Goal: Task Accomplishment & Management: Manage account settings

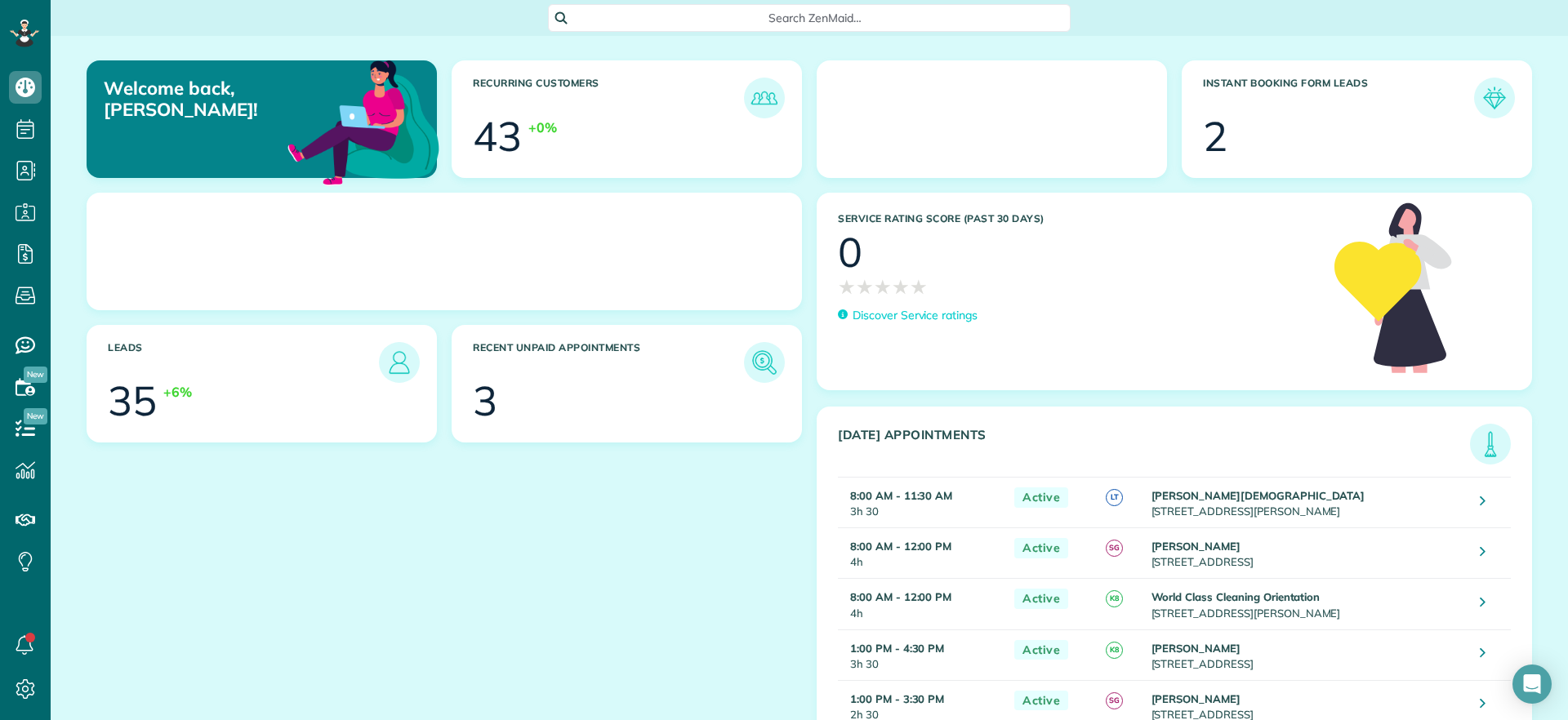
scroll to position [7, 7]
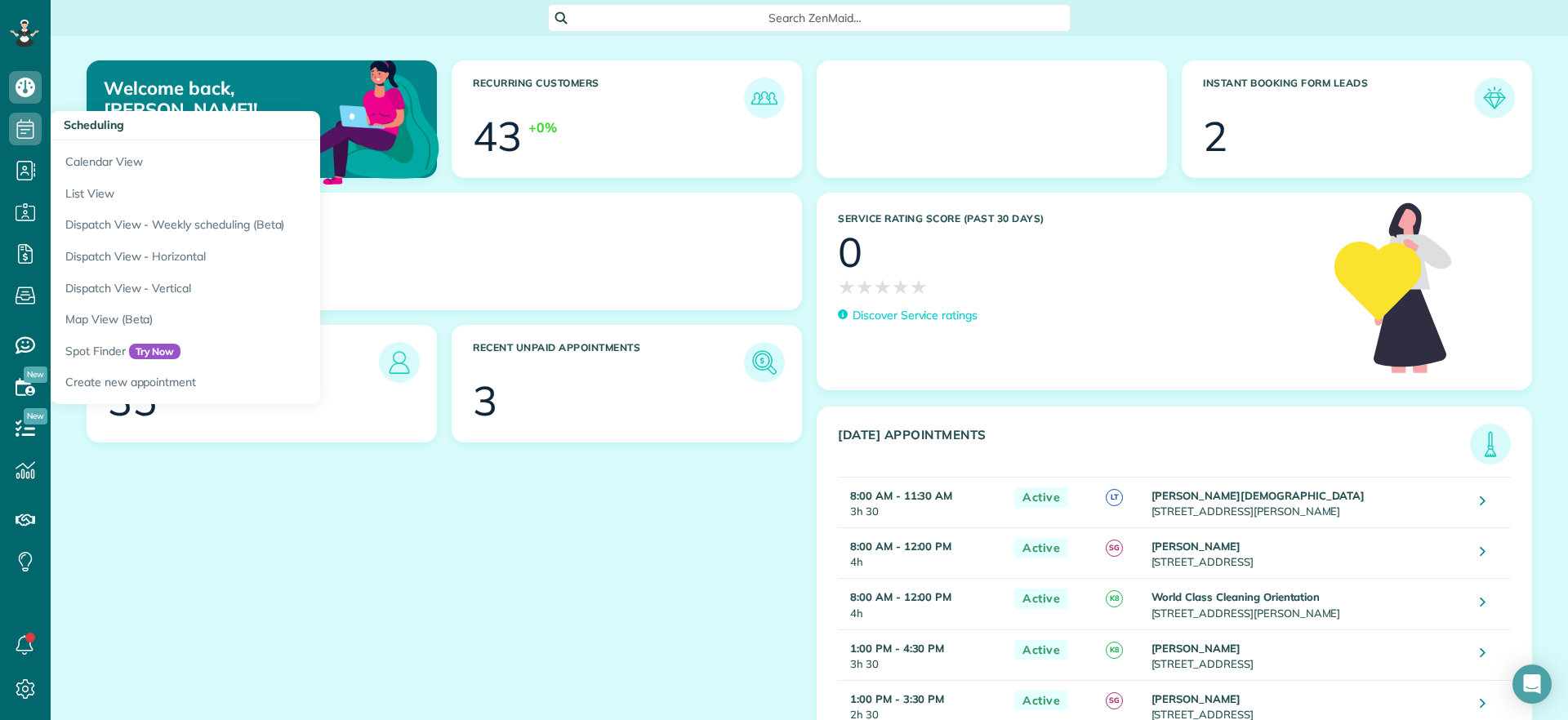
click at [88, 127] on span "Scheduling" at bounding box center [93, 125] width 60 height 15
click at [89, 165] on link "Calendar View" at bounding box center [255, 160] width 408 height 38
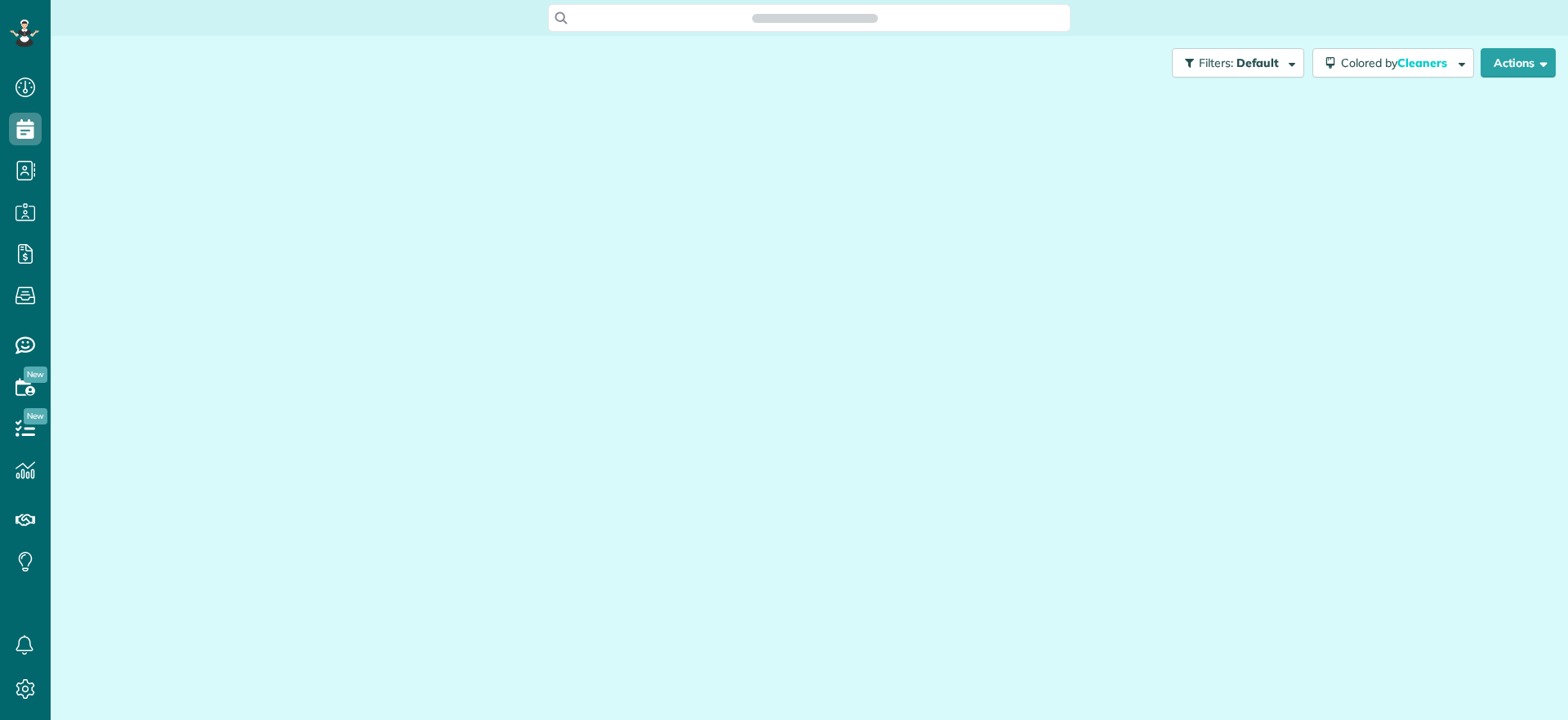
scroll to position [7, 7]
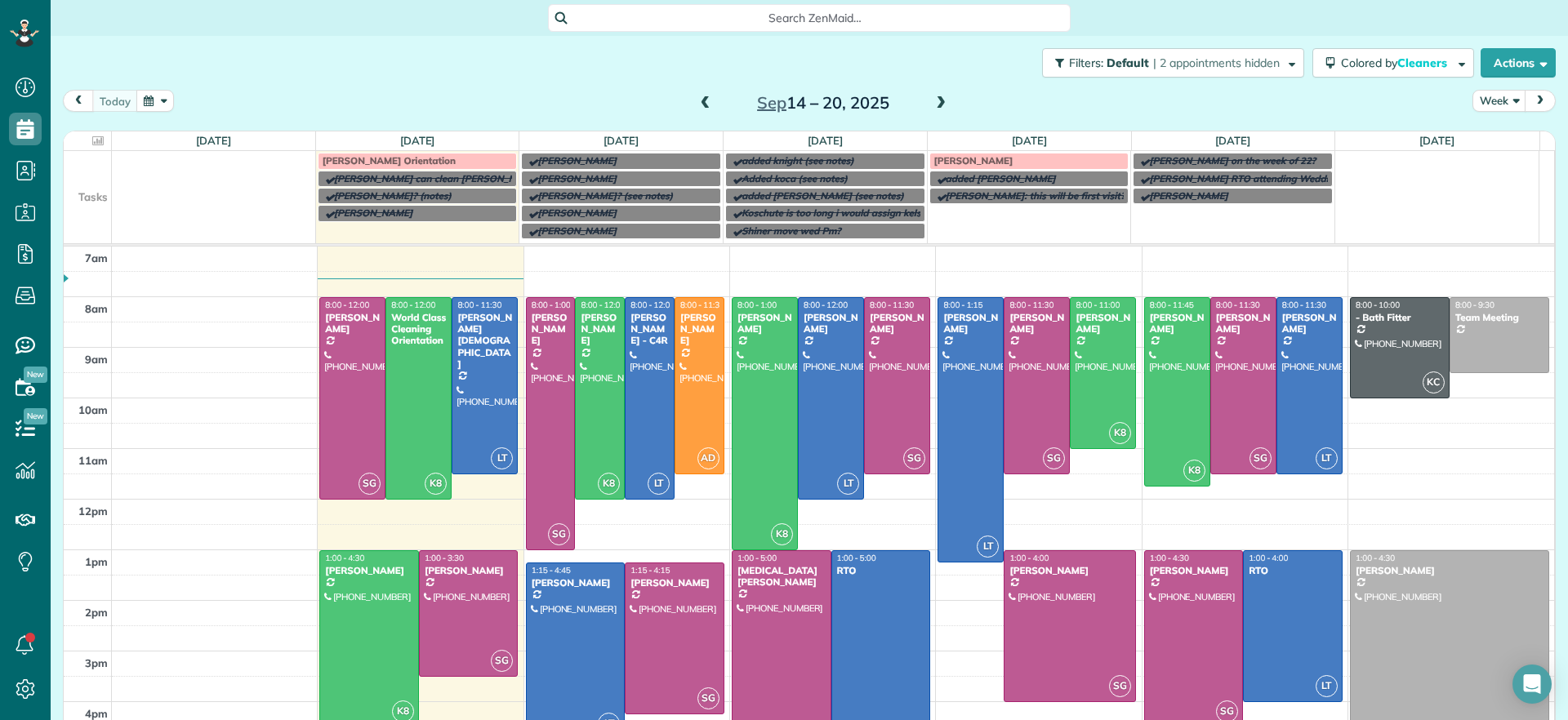
click at [961, 161] on span "Robbins" at bounding box center [974, 160] width 79 height 12
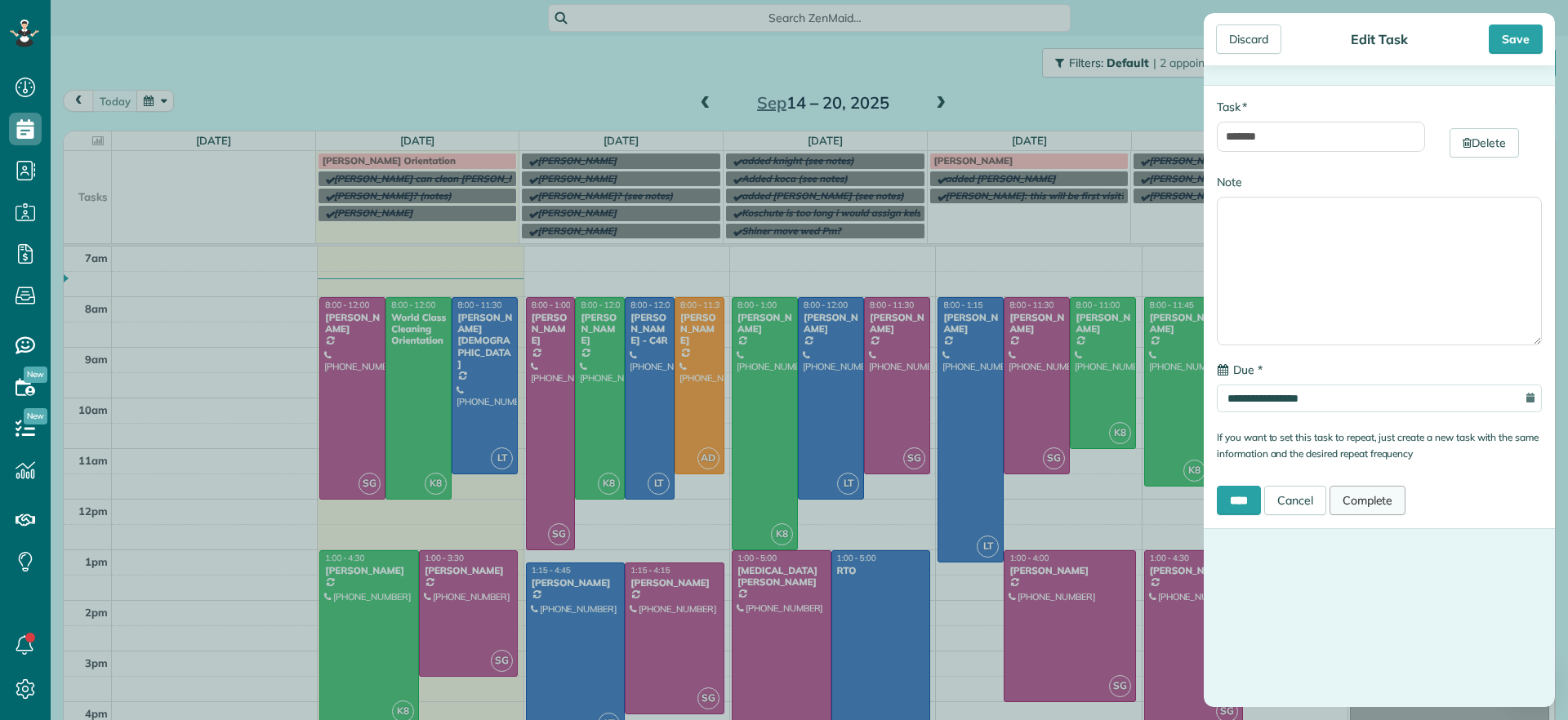
click at [1366, 497] on link "Complete" at bounding box center [1368, 500] width 77 height 30
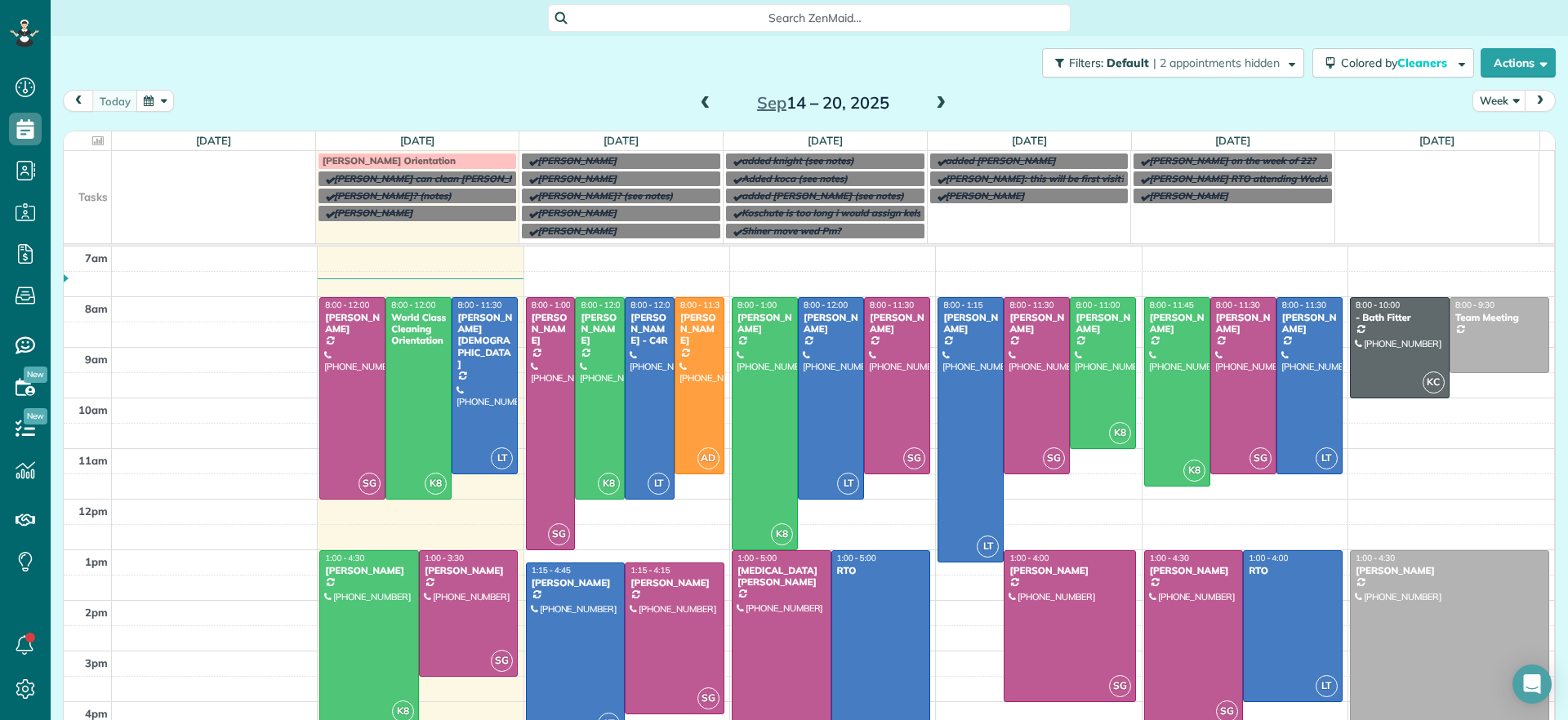
click at [412, 162] on div "Kelsey's Orientation" at bounding box center [417, 161] width 190 height 12
click at [599, 72] on div at bounding box center [784, 360] width 1568 height 720
click at [346, 405] on div at bounding box center [352, 398] width 64 height 201
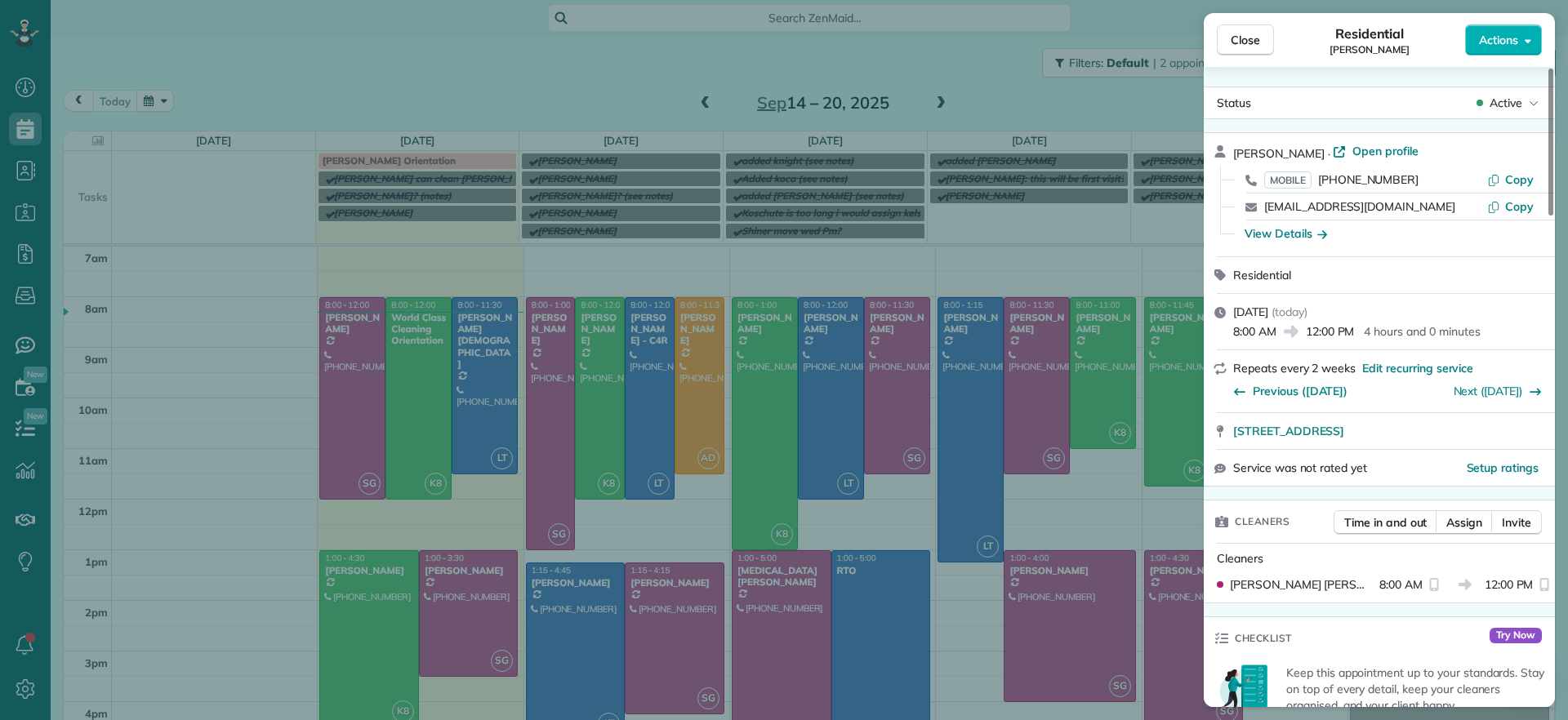
click at [1357, 161] on div "Jessica Pizano · Open profile" at bounding box center [1389, 152] width 312 height 19
click at [1358, 157] on span "Open profile" at bounding box center [1385, 151] width 66 height 16
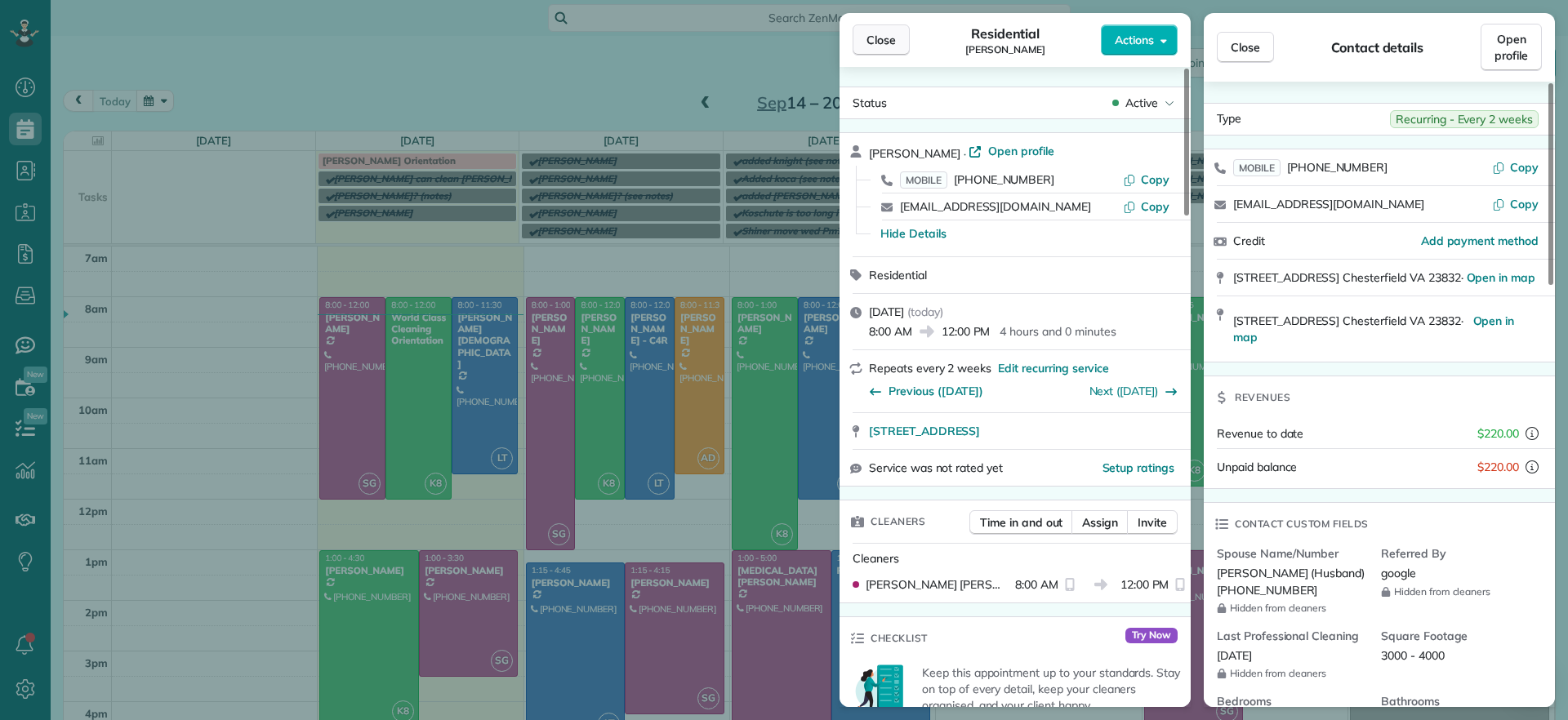
click at [902, 42] on button "Close" at bounding box center [881, 40] width 57 height 31
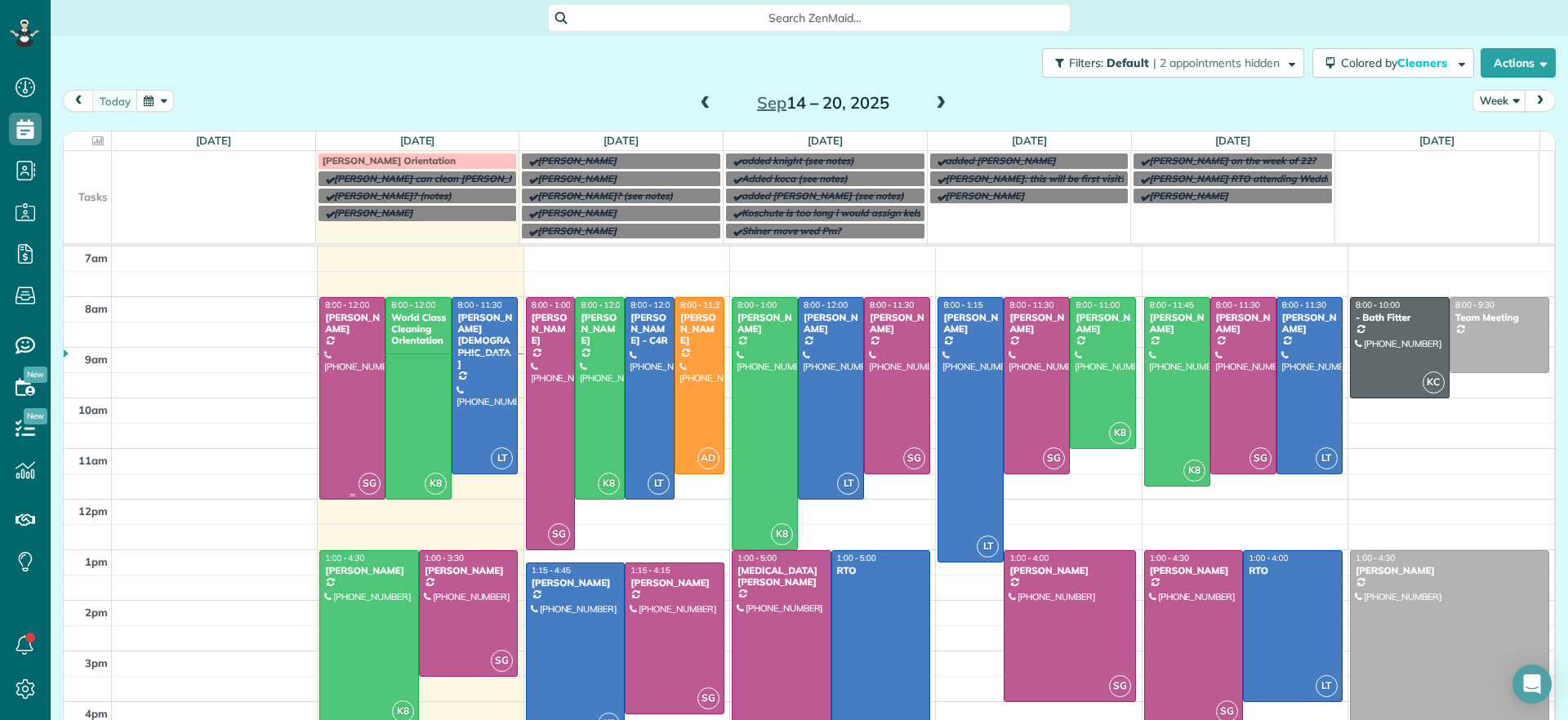
click at [346, 383] on div at bounding box center [352, 398] width 64 height 201
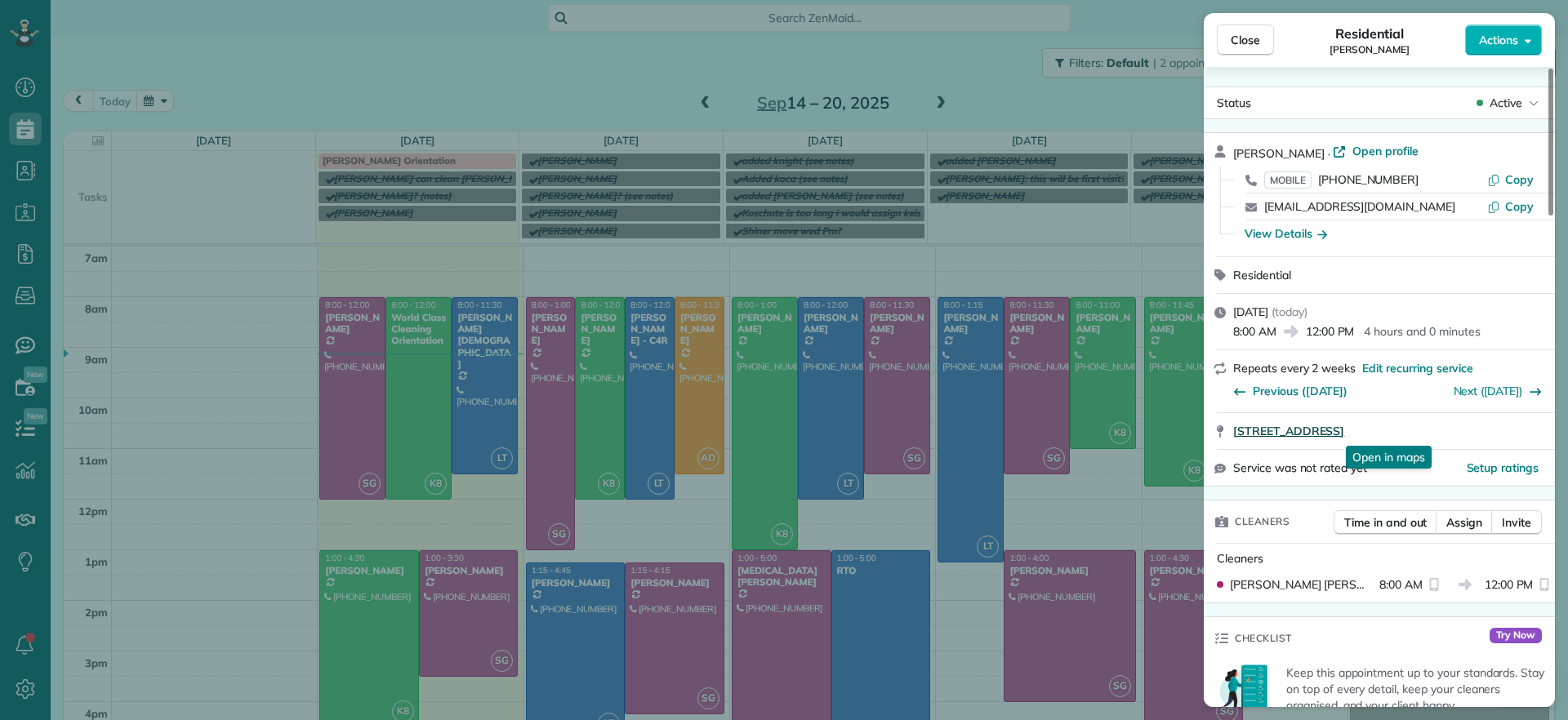
drag, startPoint x: 1231, startPoint y: 437, endPoint x: 1505, endPoint y: 425, distance: 274.3
click at [1505, 425] on div "7867 Hampton Forest Lane Chesterfield VA 23832 Open in maps Open in maps" at bounding box center [1380, 431] width 351 height 36
click at [482, 625] on div "Close Residential Jessica Pizano Actions Status Active Jessica Pizano · Open pr…" at bounding box center [784, 360] width 1568 height 720
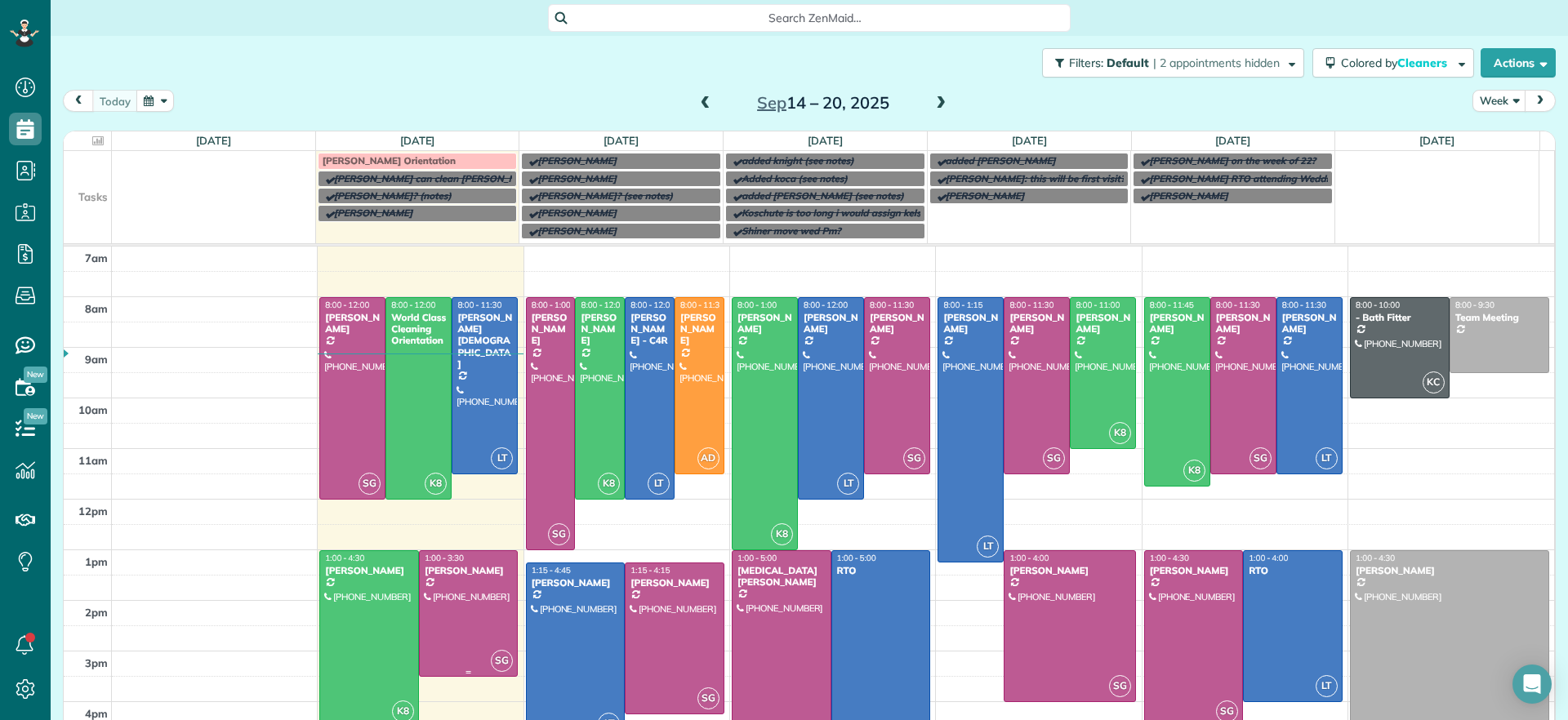
click at [482, 625] on div at bounding box center [468, 614] width 98 height 125
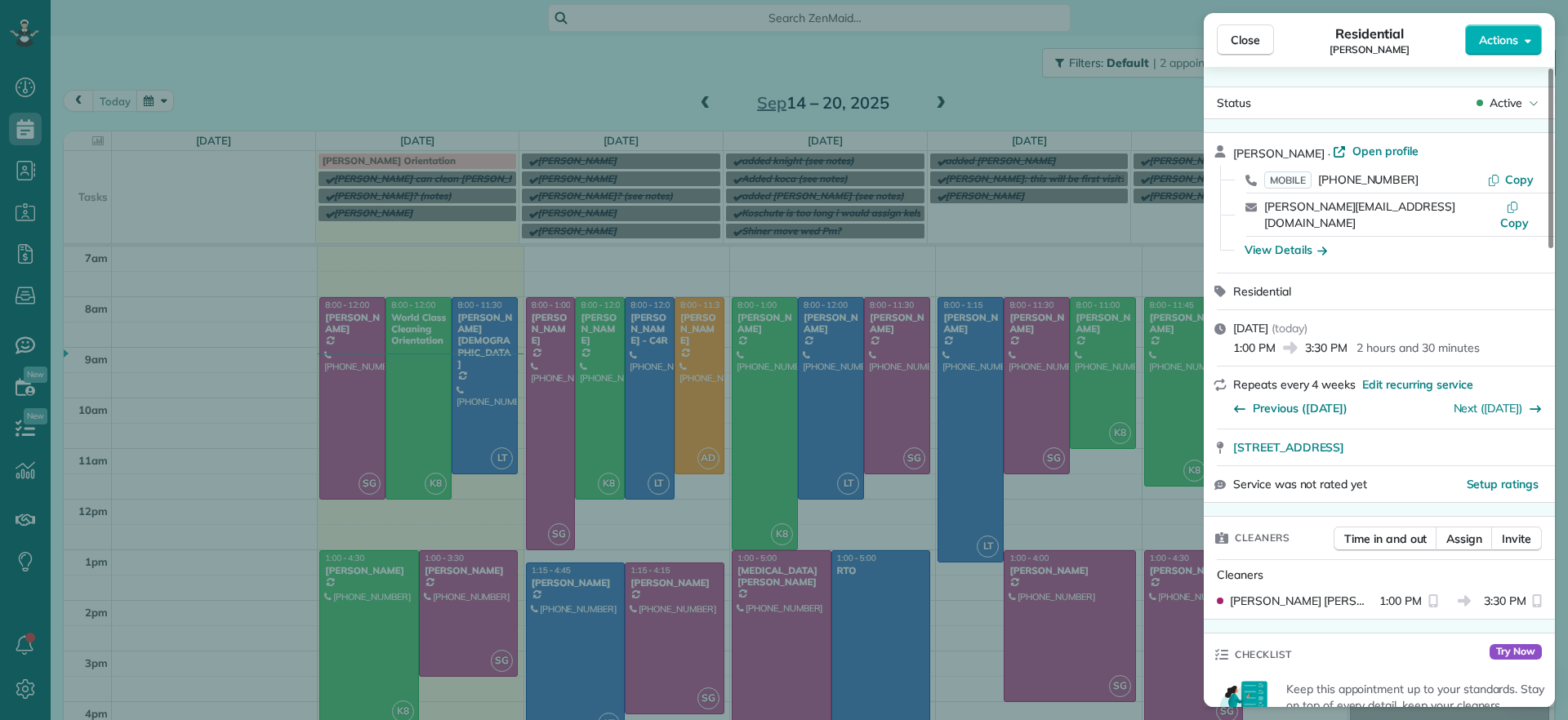
drag, startPoint x: 1231, startPoint y: 439, endPoint x: 1561, endPoint y: 441, distance: 330.0
click at [1565, 440] on div "Close Residential Genevieve Malandra Actions Status Active Genevieve Malandra ·…" at bounding box center [784, 360] width 1568 height 720
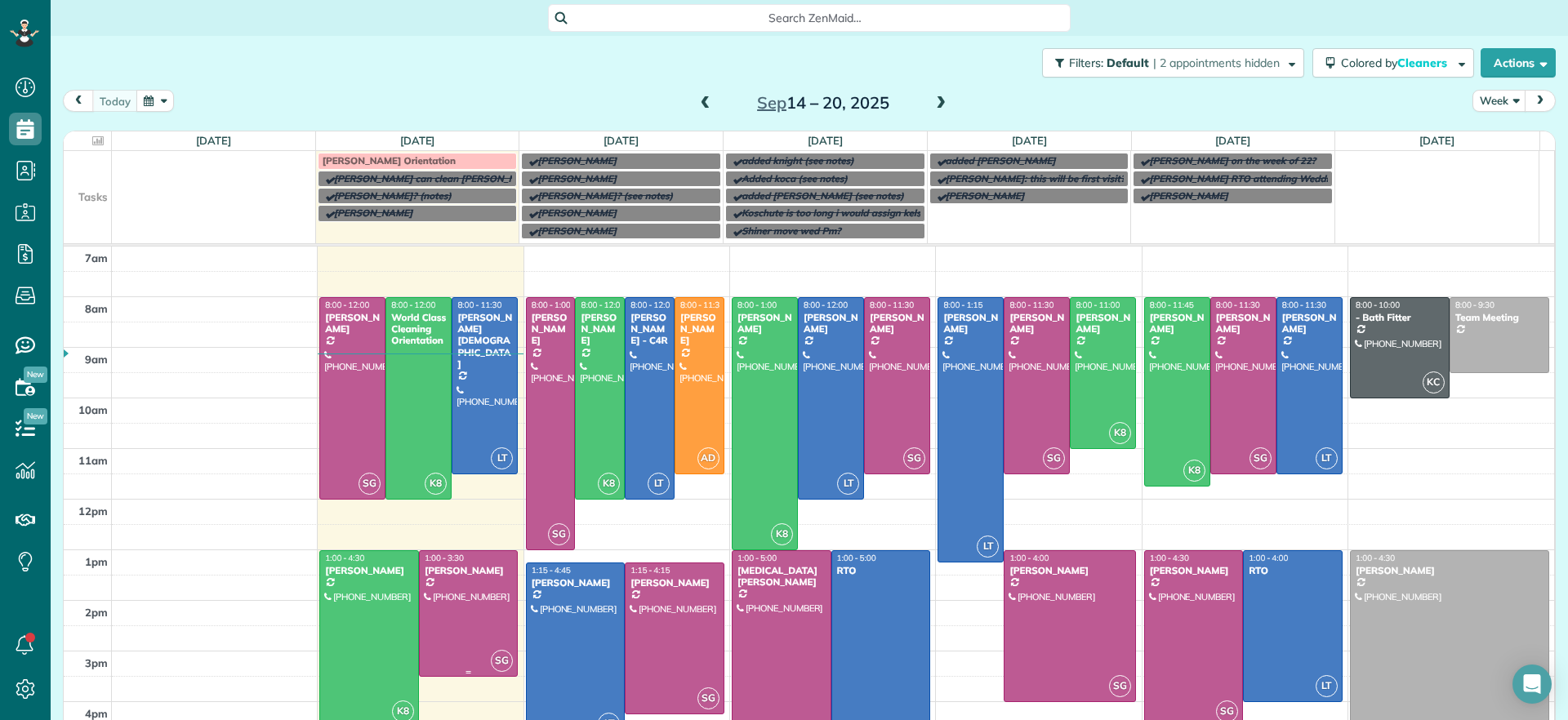
drag, startPoint x: 456, startPoint y: 591, endPoint x: 476, endPoint y: 592, distance: 20.0
click at [458, 591] on div at bounding box center [468, 614] width 98 height 125
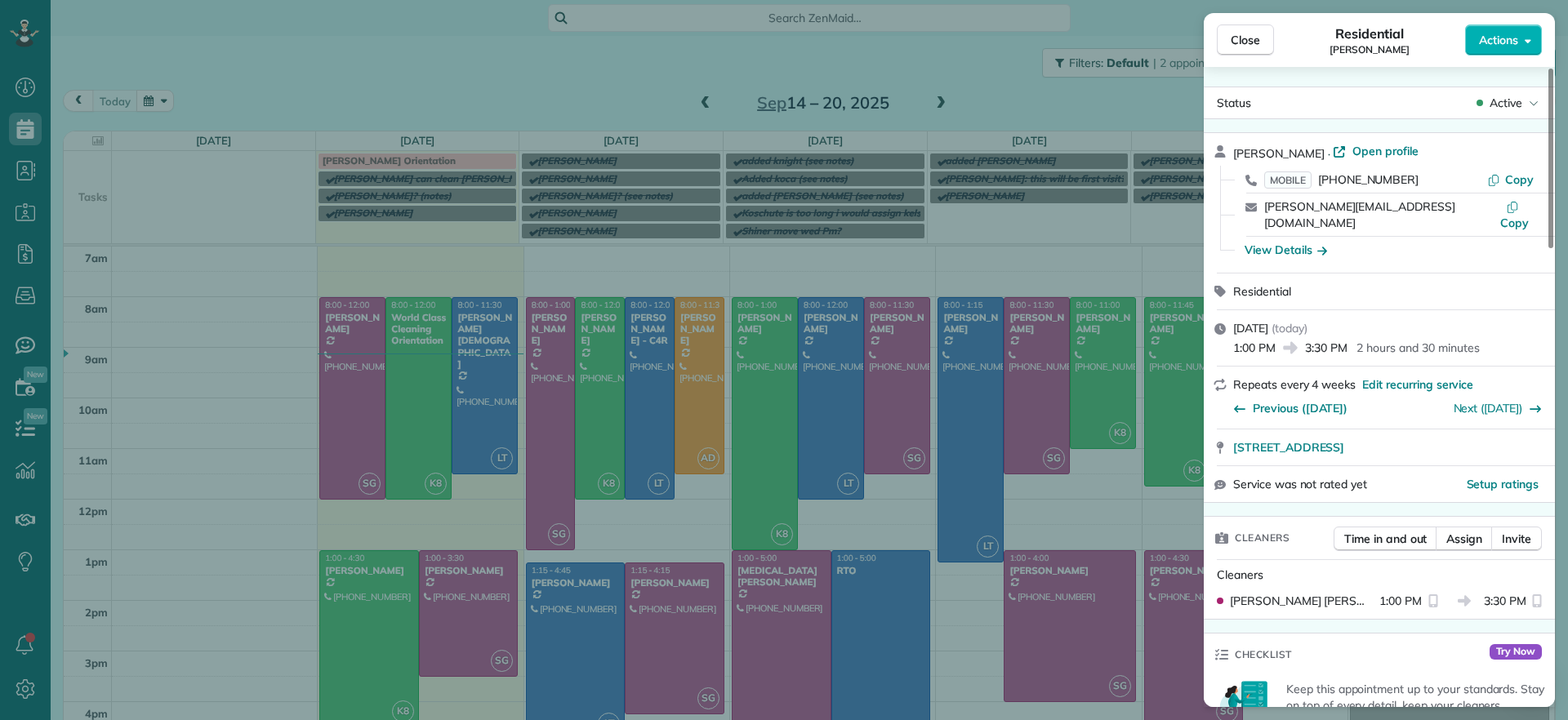
drag, startPoint x: 1229, startPoint y: 446, endPoint x: 1516, endPoint y: 417, distance: 288.5
click at [1516, 430] on div "301 South 11th Street Apt 2201 Richmond VA 23219" at bounding box center [1380, 448] width 351 height 36
click at [547, 499] on div "Close Residential Genevieve Malandra Actions Status Active Genevieve Malandra ·…" at bounding box center [784, 360] width 1568 height 720
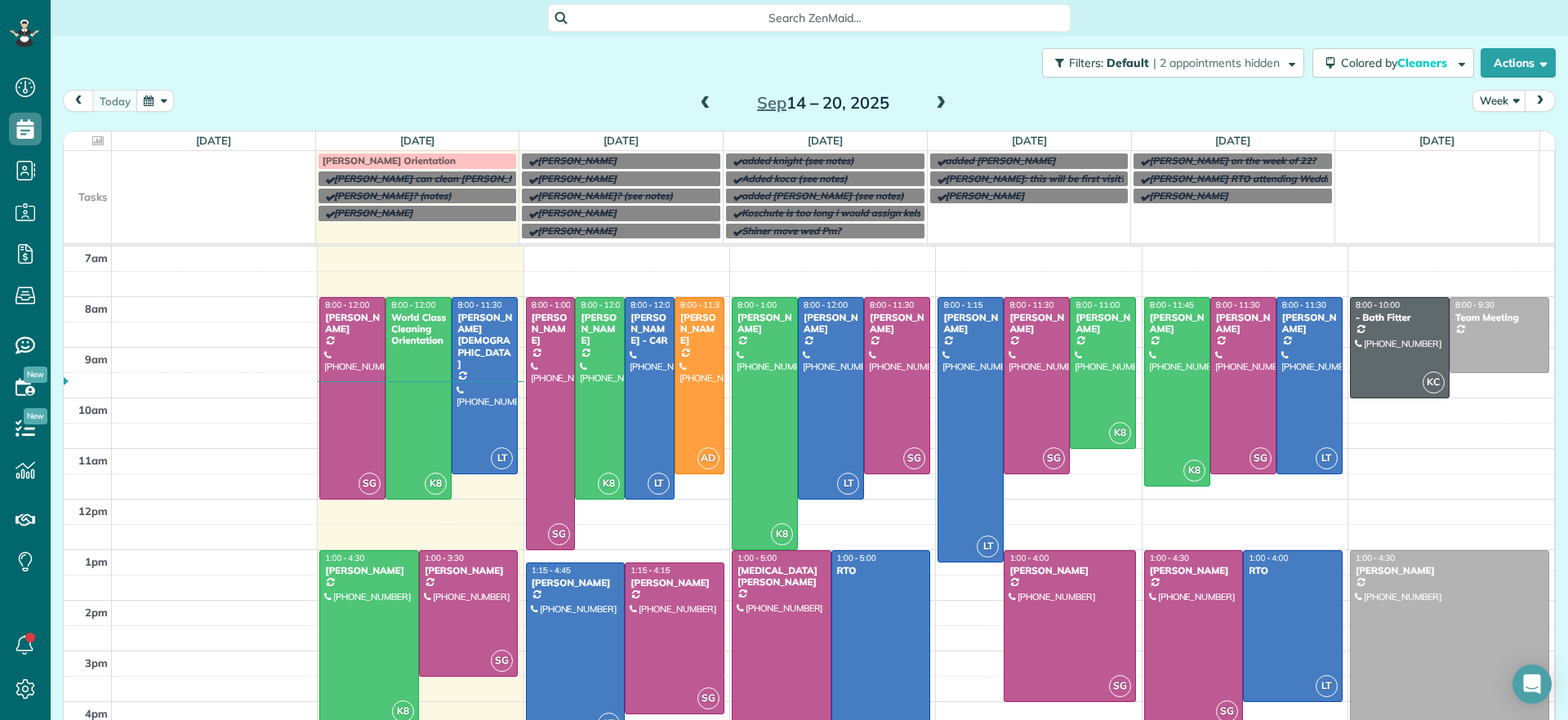
click at [1413, 188] on td at bounding box center [1437, 195] width 204 height 88
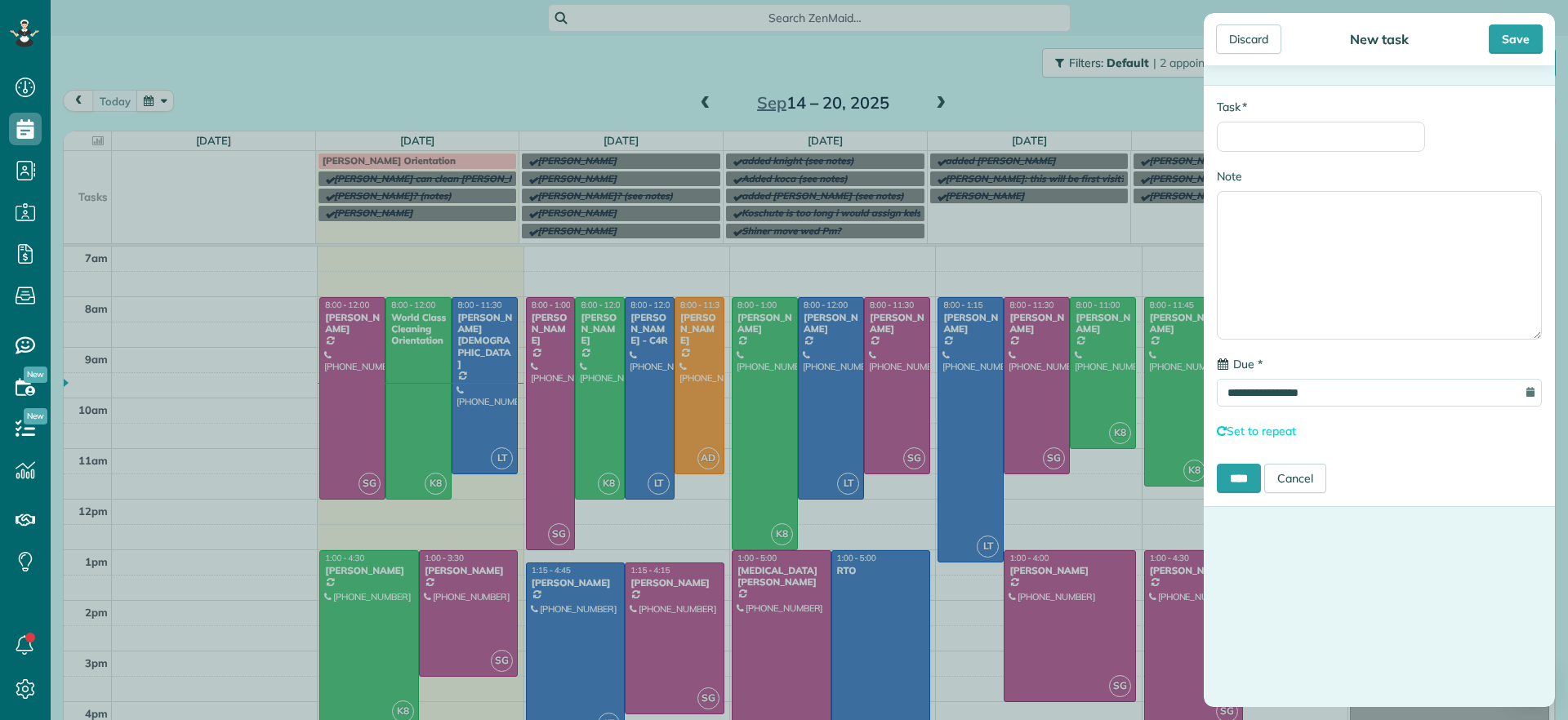
click at [1470, 92] on div "**********" at bounding box center [1380, 295] width 351 height 422
click at [1264, 40] on div "Discard" at bounding box center [1249, 39] width 65 height 30
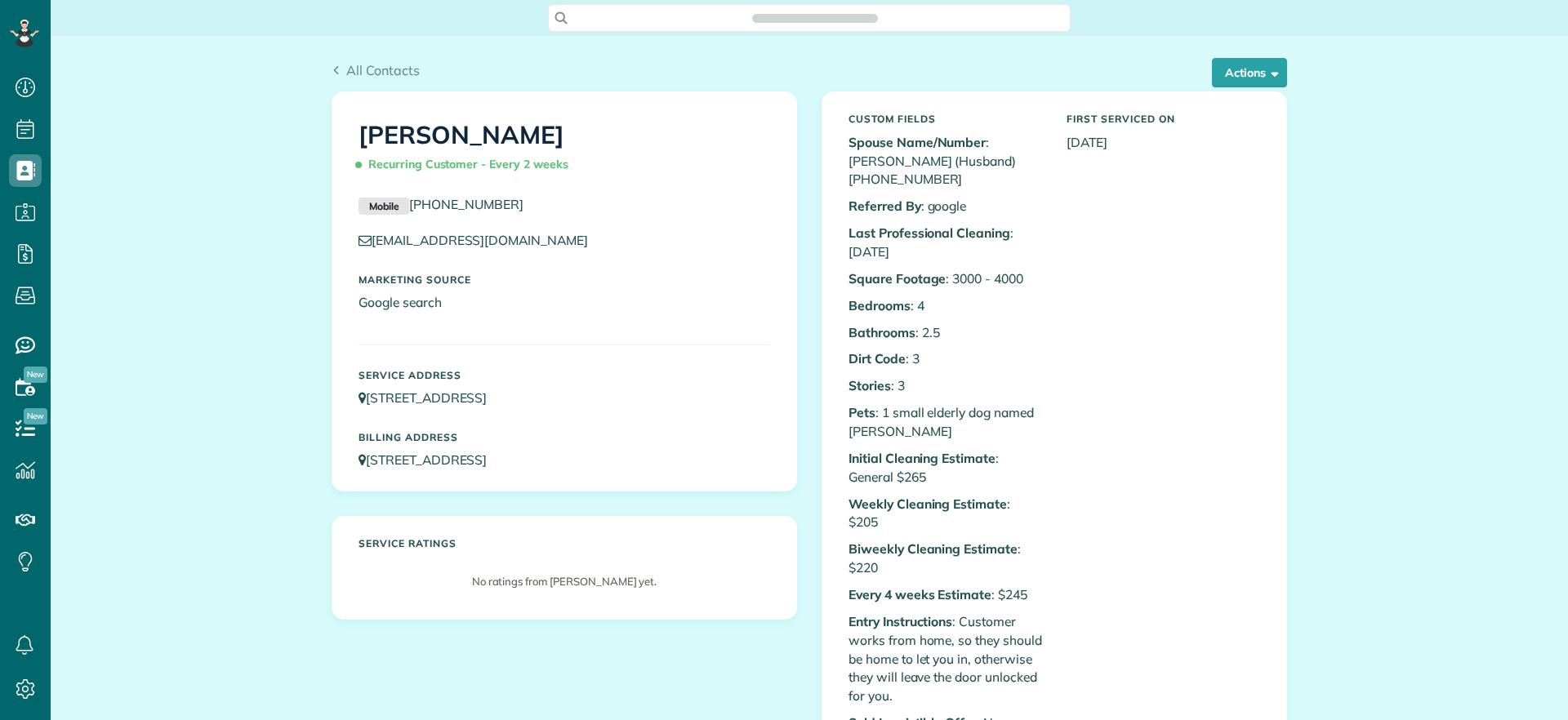
scroll to position [7, 7]
click at [1227, 67] on button "Actions" at bounding box center [1249, 72] width 75 height 30
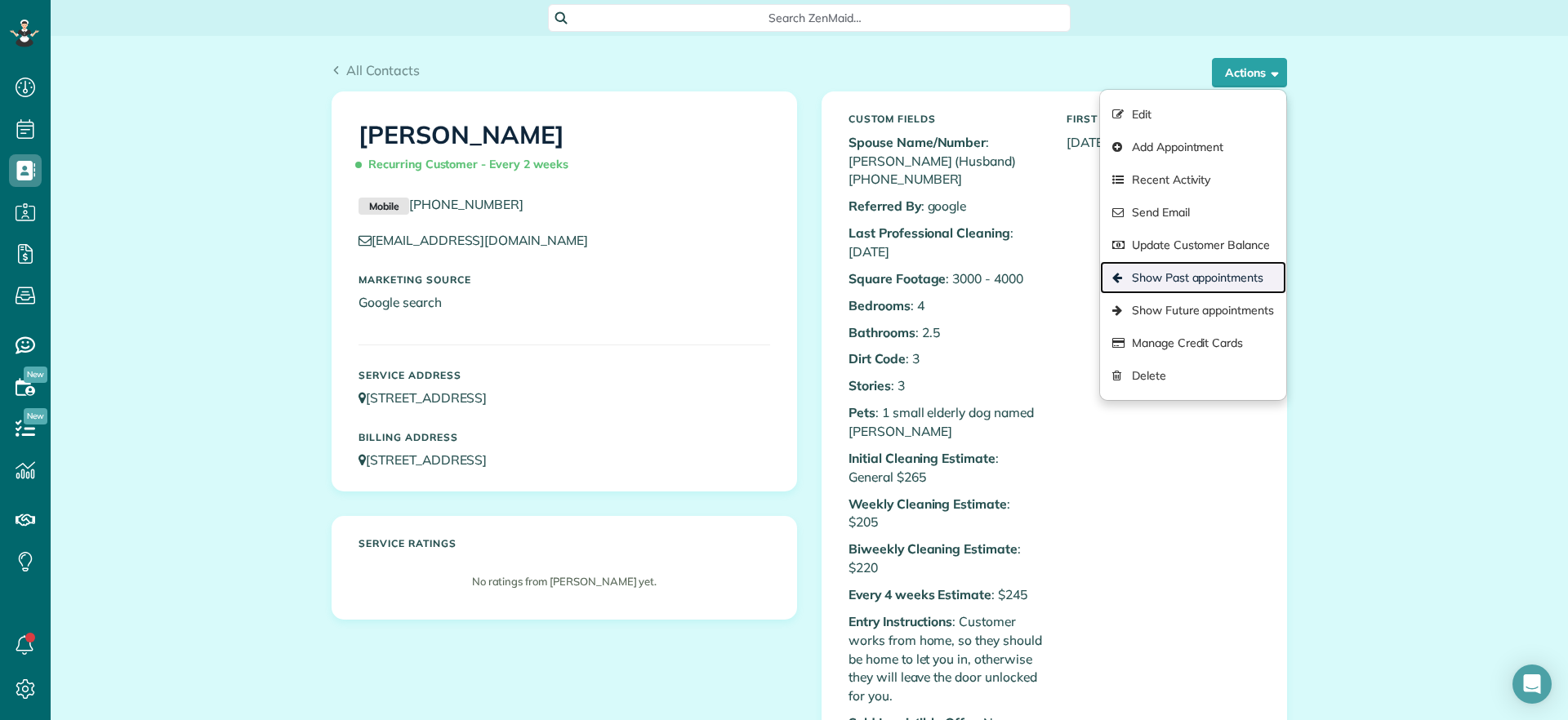
click at [1200, 271] on link "Show Past appointments" at bounding box center [1193, 278] width 186 height 33
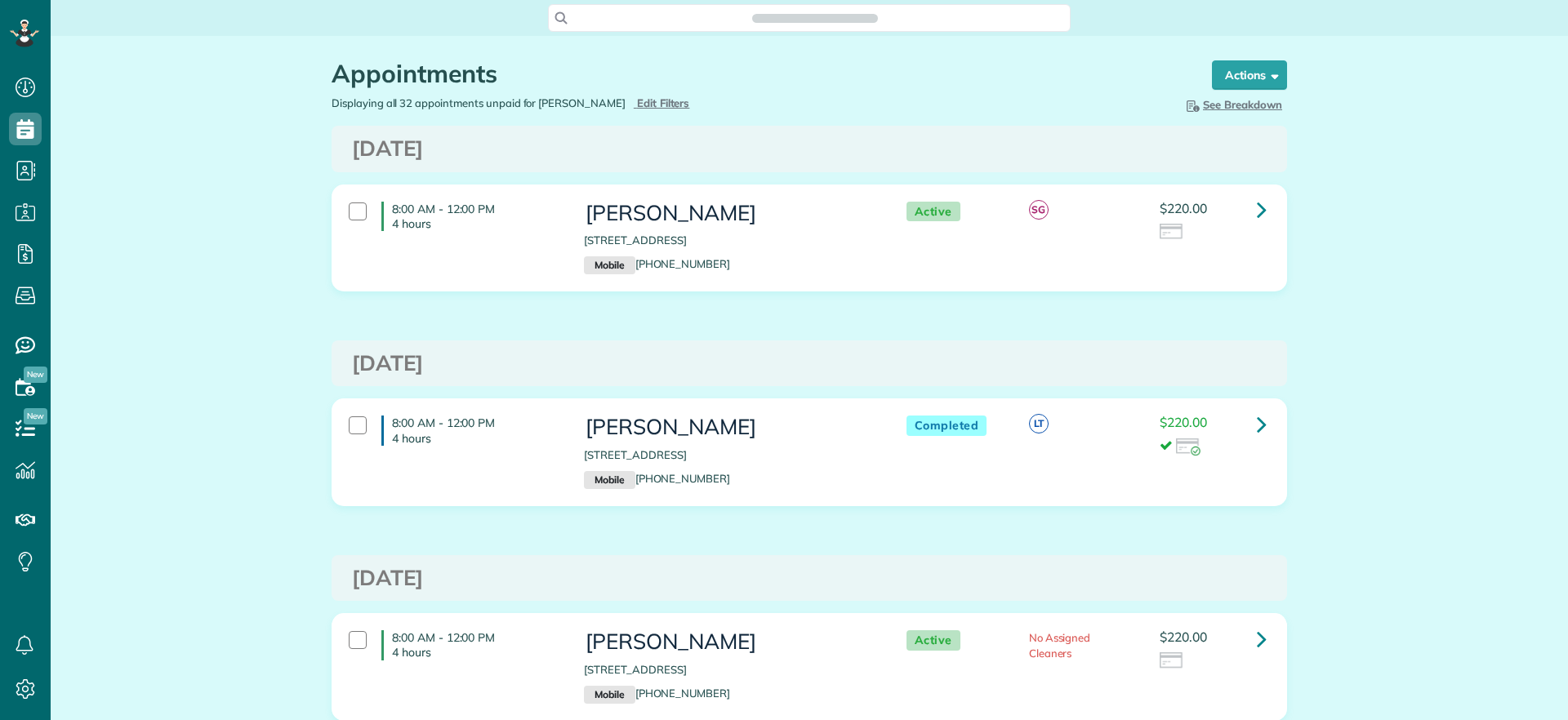
scroll to position [7, 7]
